Goal: Task Accomplishment & Management: Complete application form

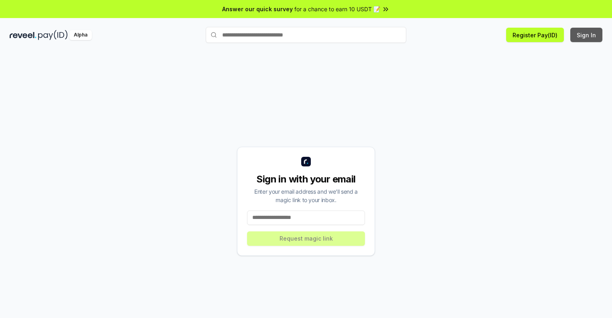
click at [587, 35] on button "Sign In" at bounding box center [586, 35] width 32 height 14
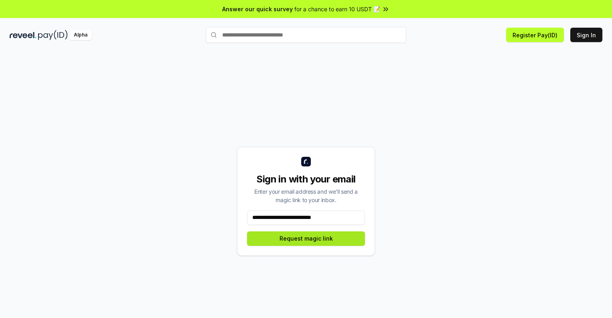
type input "**********"
click at [306, 238] on button "Request magic link" at bounding box center [306, 238] width 118 height 14
